Goal: Find contact information

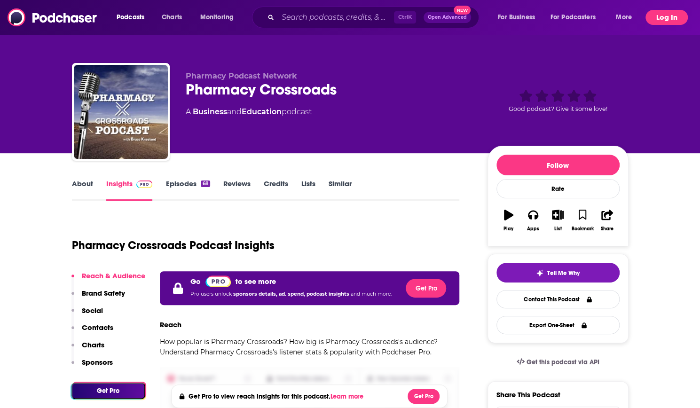
click at [657, 13] on button "Log In" at bounding box center [667, 17] width 42 height 15
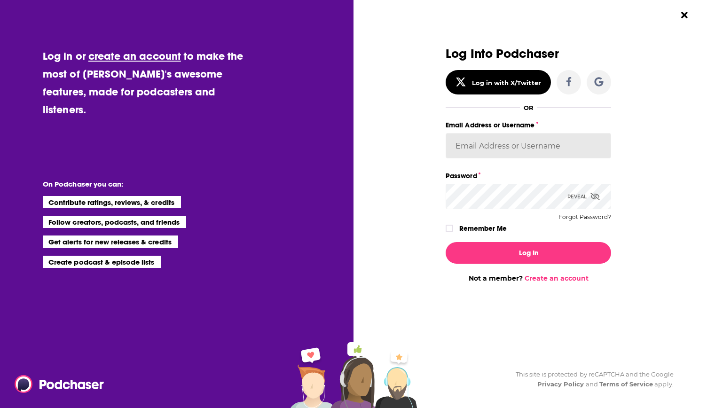
click at [522, 149] on input "Email Address or Username" at bounding box center [529, 145] width 166 height 25
type input "[EMAIL_ADDRESS][PERSON_NAME][DOMAIN_NAME]"
click at [446, 242] on button "Log In" at bounding box center [529, 253] width 166 height 22
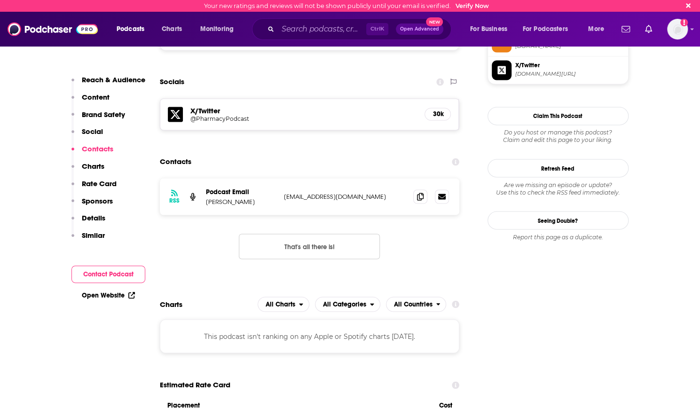
scroll to position [892, 0]
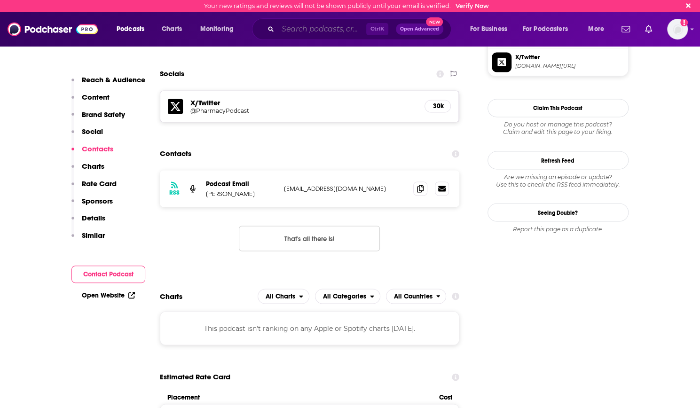
click at [300, 31] on input "Search podcasts, credits, & more..." at bounding box center [322, 29] width 88 height 15
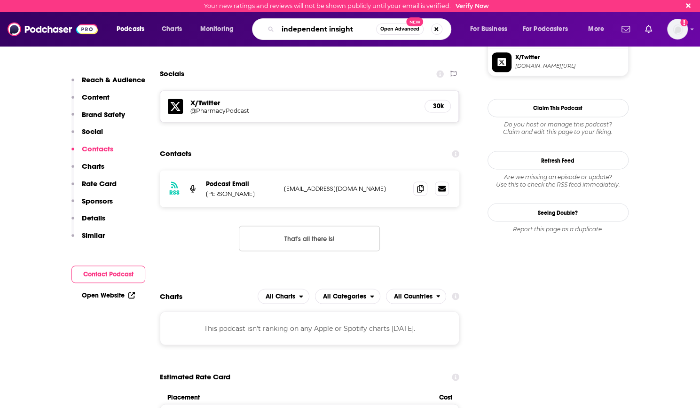
type input "independent insights"
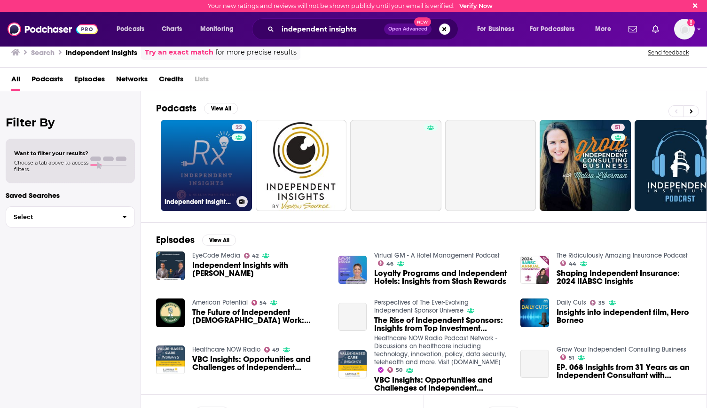
click at [211, 158] on link "22 Independent Insights, a Health Mart Podcast" at bounding box center [206, 165] width 91 height 91
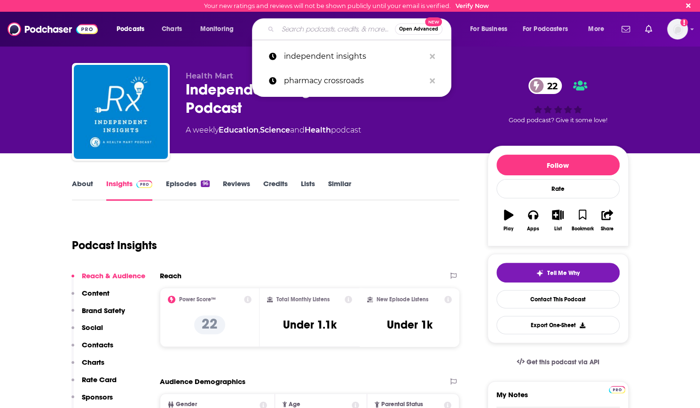
click at [305, 33] on input "Search podcasts, credits, & more..." at bounding box center [336, 29] width 117 height 15
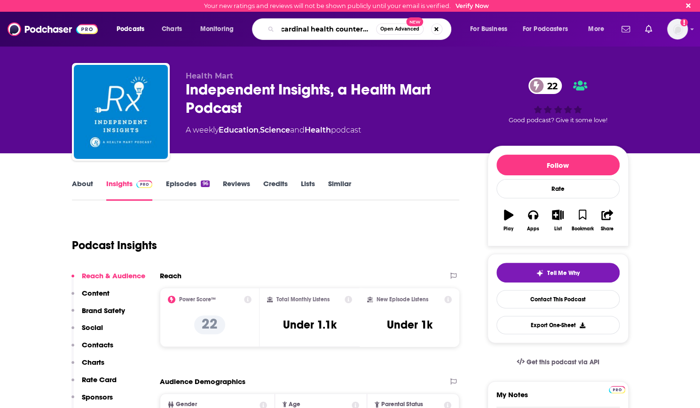
type input "cardinal health counter talk"
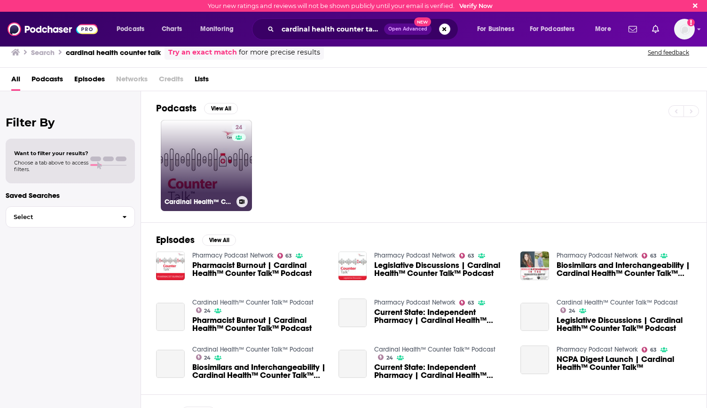
click at [216, 145] on link "24 Cardinal Health™ Counter Talk™ Podcast" at bounding box center [206, 165] width 91 height 91
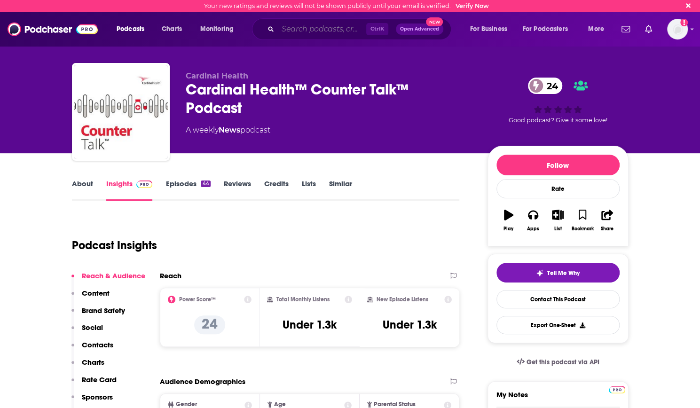
click at [278, 30] on input "Search podcasts, credits, & more..." at bounding box center [322, 29] width 88 height 15
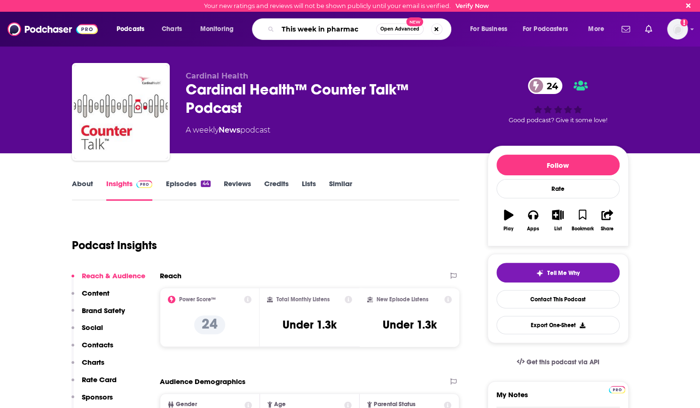
type input "This week in pharmacy"
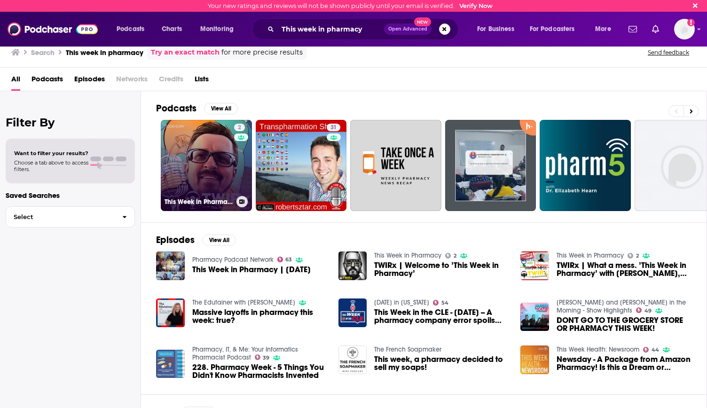
click at [220, 162] on link "2 This Week in Pharmacy" at bounding box center [206, 165] width 91 height 91
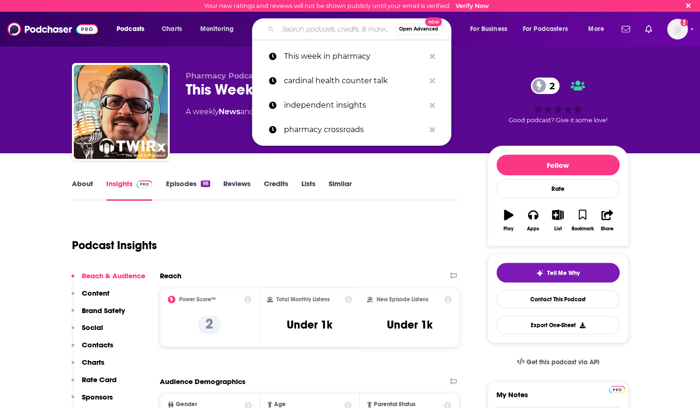
click at [332, 34] on input "Search podcasts, credits, & more..." at bounding box center [336, 29] width 117 height 15
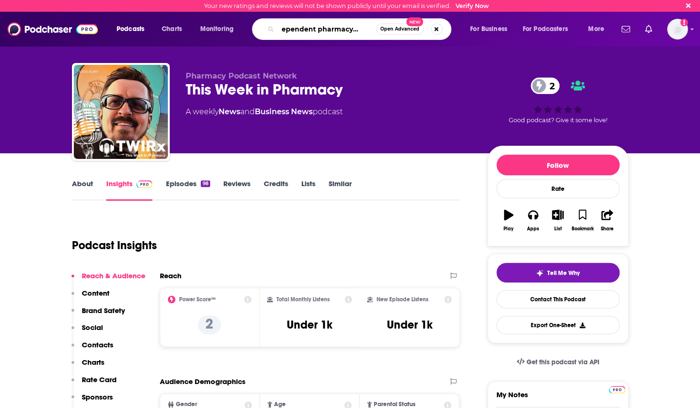
type input "independent pharmacy alliance"
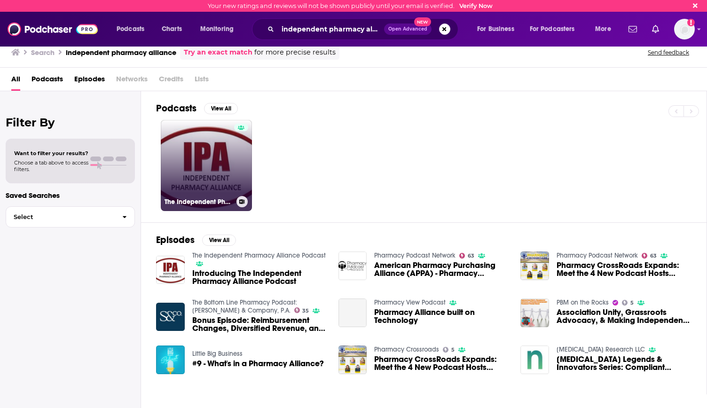
click at [210, 155] on link "The Independent Pharmacy Alliance Podcast" at bounding box center [206, 165] width 91 height 91
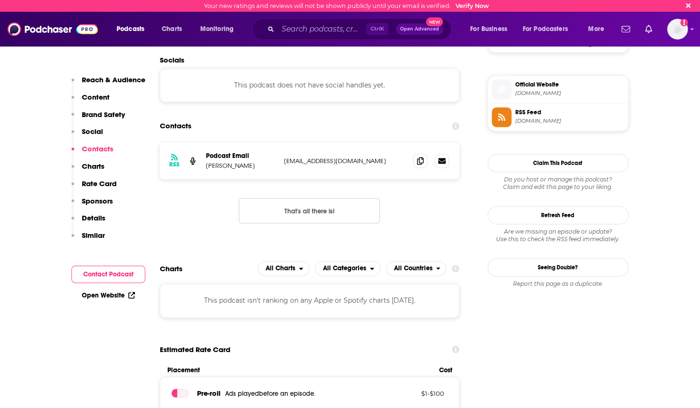
scroll to position [737, 0]
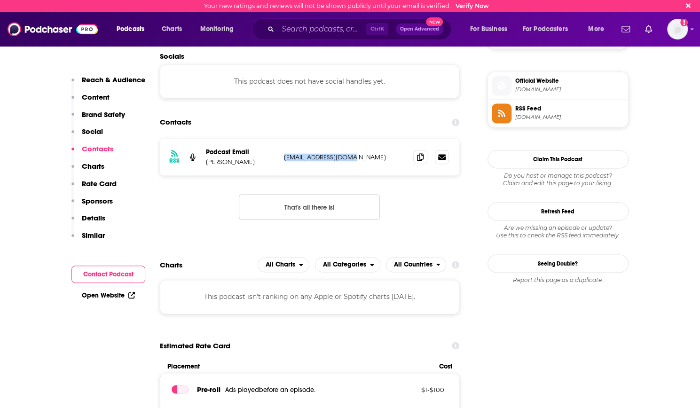
drag, startPoint x: 356, startPoint y: 158, endPoint x: 284, endPoint y: 157, distance: 71.5
click at [284, 157] on p "[EMAIL_ADDRESS][DOMAIN_NAME]" at bounding box center [345, 157] width 122 height 8
copy p "[EMAIL_ADDRESS][DOMAIN_NAME]"
click at [420, 161] on span at bounding box center [420, 157] width 14 height 14
drag, startPoint x: 255, startPoint y: 162, endPoint x: 207, endPoint y: 164, distance: 48.0
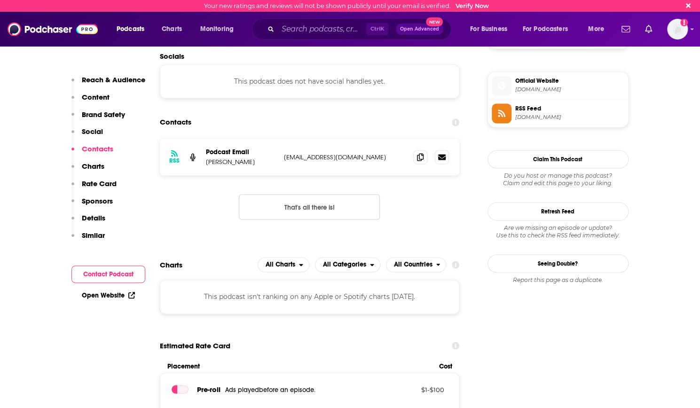
click at [207, 164] on p "[PERSON_NAME]" at bounding box center [241, 162] width 71 height 8
copy p "[PERSON_NAME]"
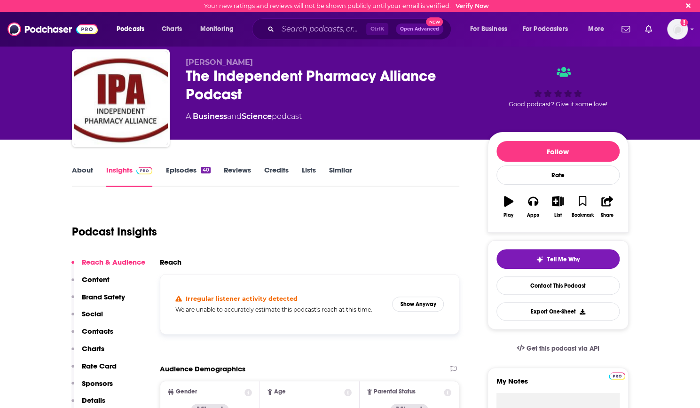
scroll to position [0, 0]
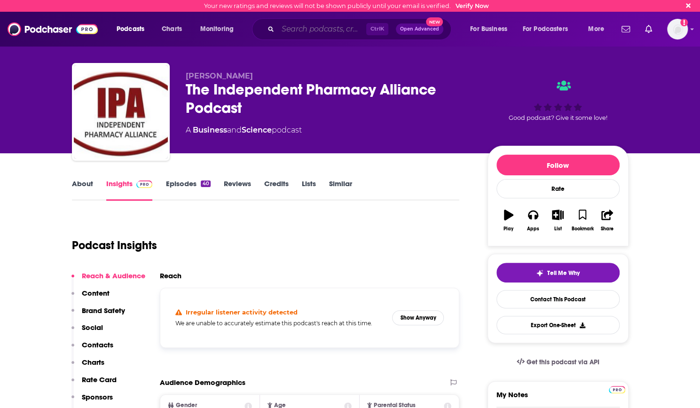
click at [326, 32] on input "Search podcasts, credits, & more..." at bounding box center [322, 29] width 88 height 15
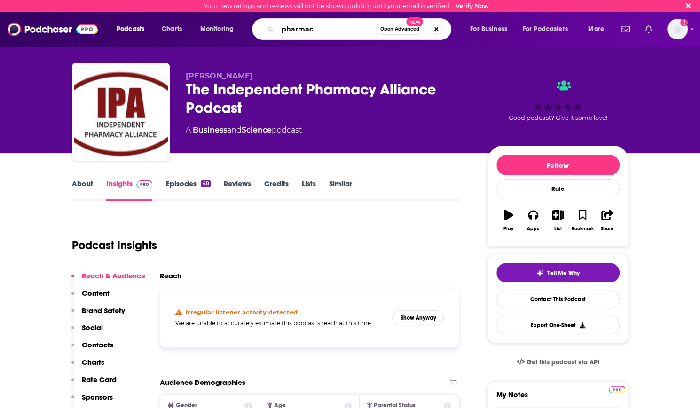
type input "pharmacy"
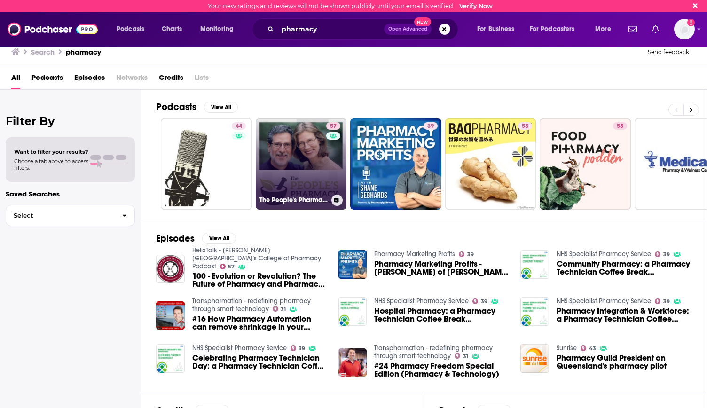
click at [304, 167] on link "57 The People's Pharmacy Podcast" at bounding box center [301, 164] width 91 height 91
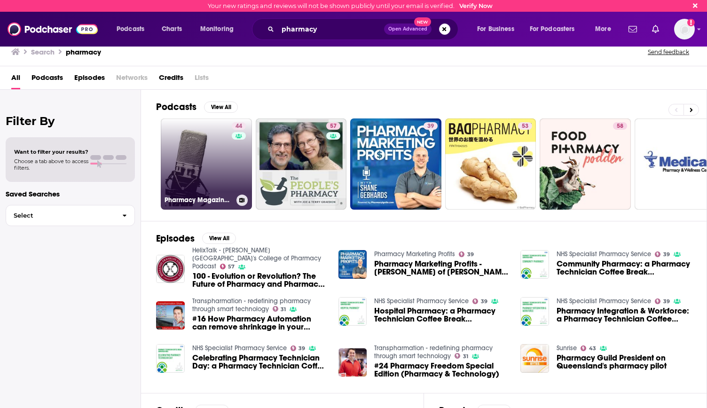
click at [189, 168] on link "44 Pharmacy Magazine Podcast: Talking Pharmacy" at bounding box center [206, 164] width 91 height 91
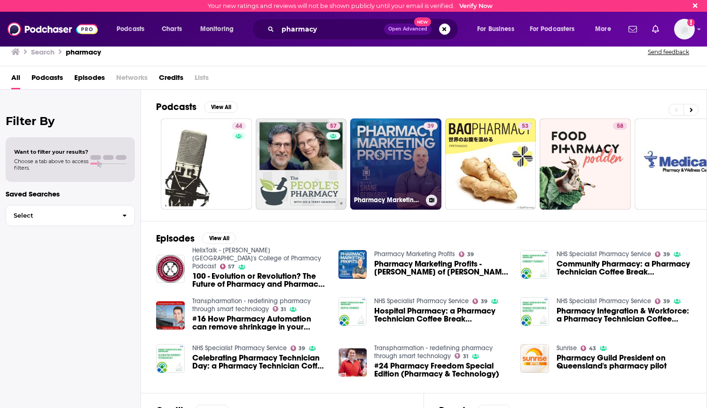
click at [390, 132] on link "39 Pharmacy Marketing Profits" at bounding box center [395, 164] width 91 height 91
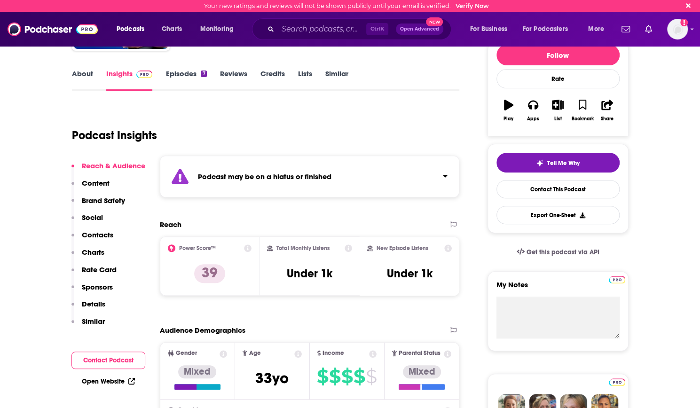
scroll to position [106, 0]
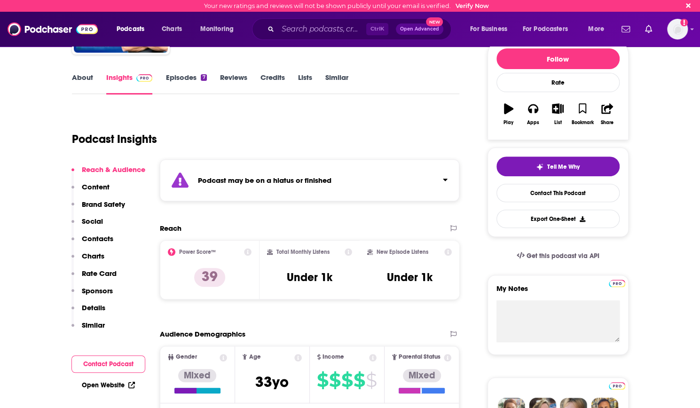
click at [443, 179] on icon "Click to expand status details" at bounding box center [445, 180] width 5 height 8
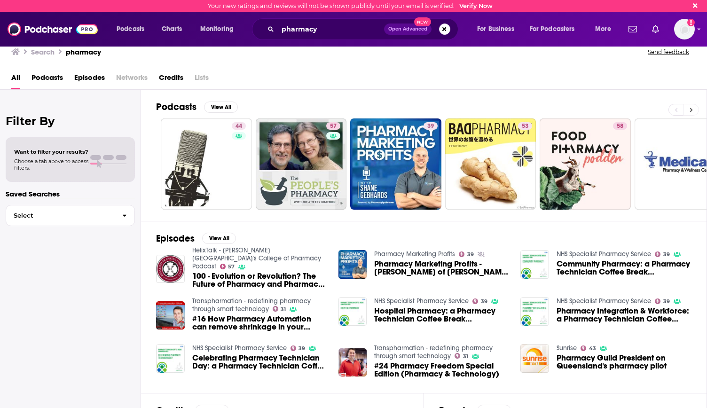
click at [695, 107] on button at bounding box center [692, 110] width 16 height 12
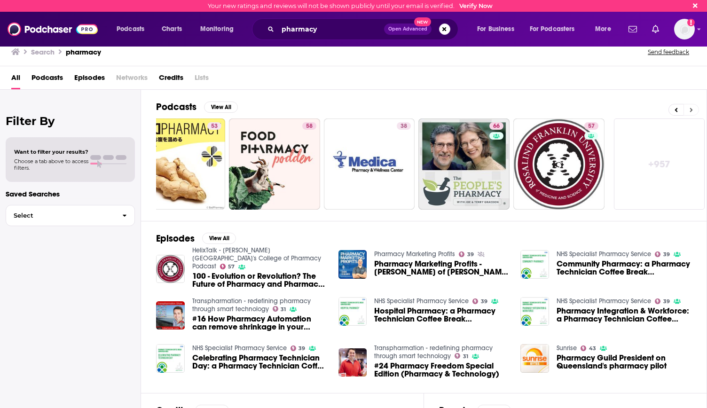
scroll to position [0, 312]
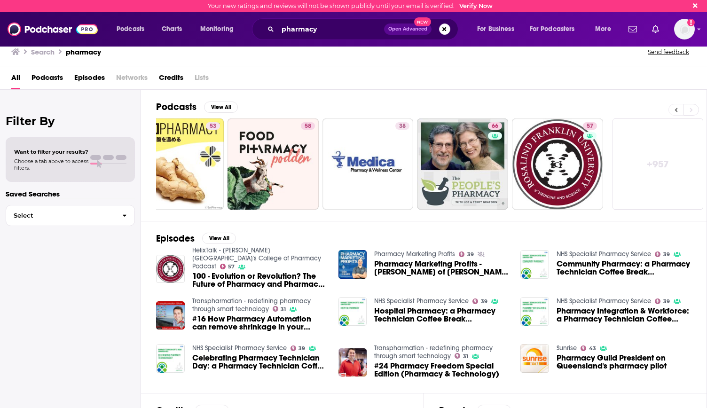
click at [678, 111] on icon at bounding box center [676, 110] width 3 height 4
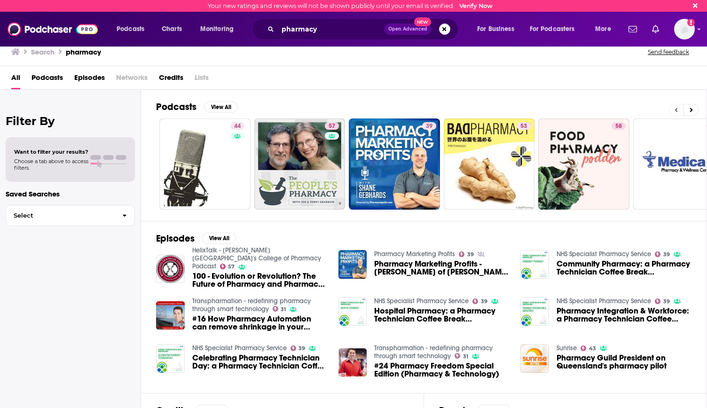
scroll to position [0, 0]
